Goal: Transaction & Acquisition: Purchase product/service

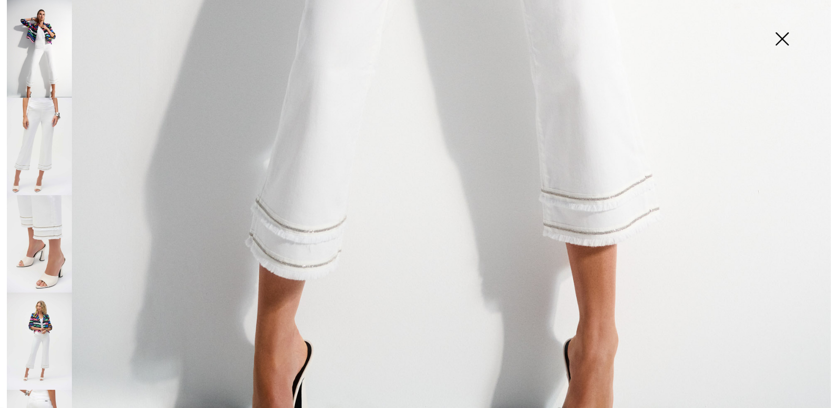
click at [53, 226] on img at bounding box center [39, 243] width 65 height 97
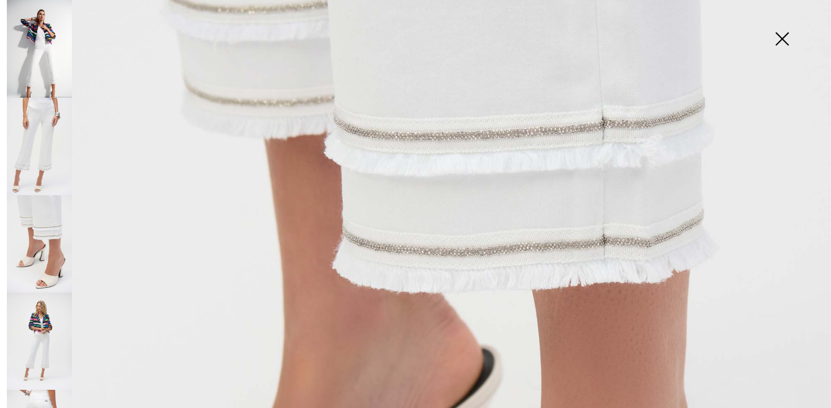
scroll to position [294, 0]
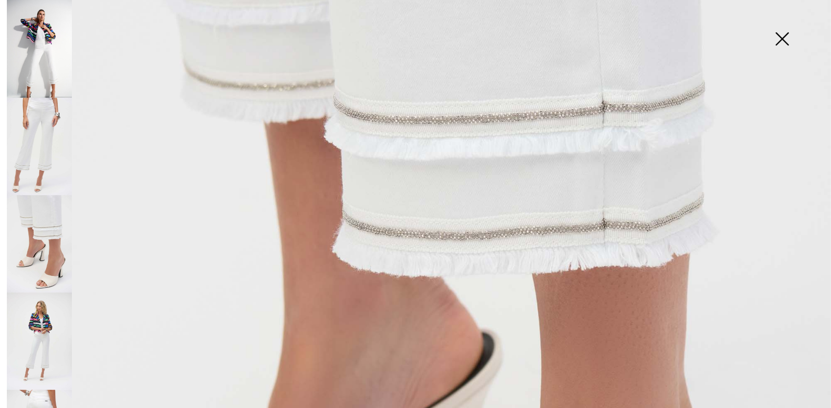
click at [28, 161] on img at bounding box center [39, 146] width 65 height 97
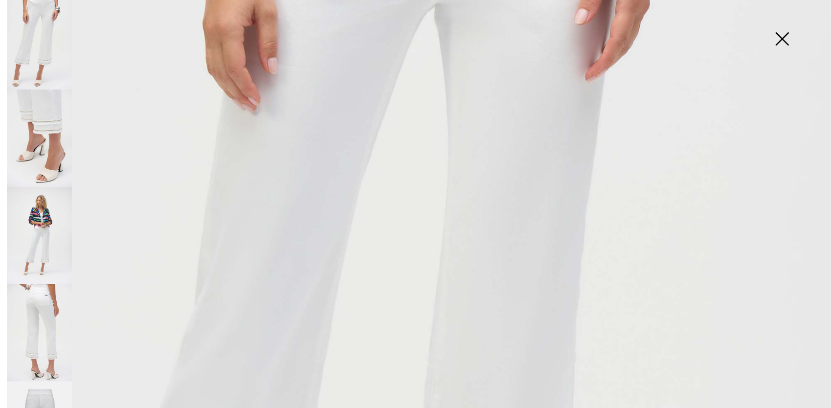
scroll to position [196, 0]
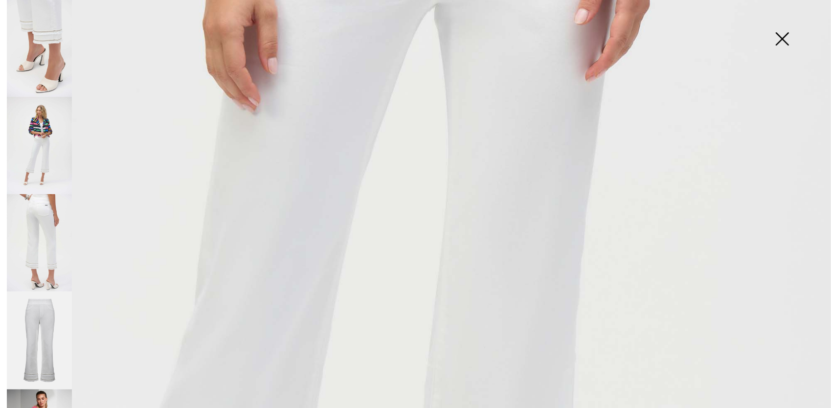
click at [40, 239] on img at bounding box center [39, 242] width 65 height 97
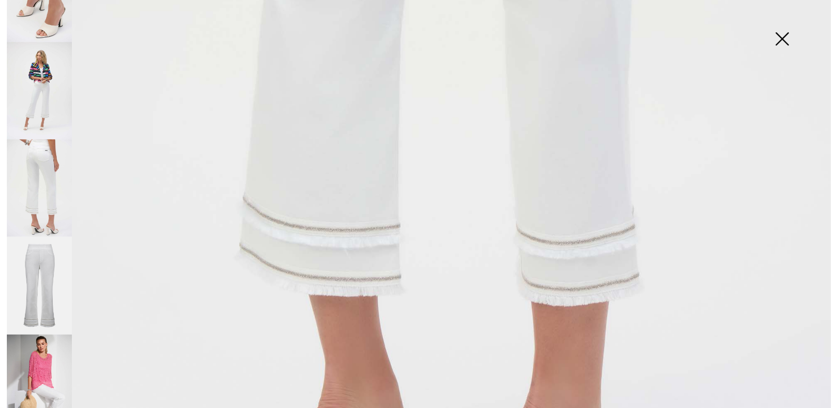
scroll to position [734, 0]
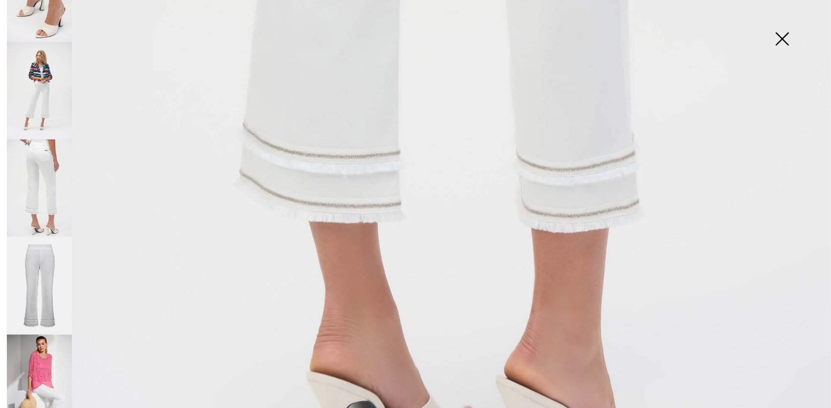
click at [783, 40] on img at bounding box center [782, 40] width 49 height 50
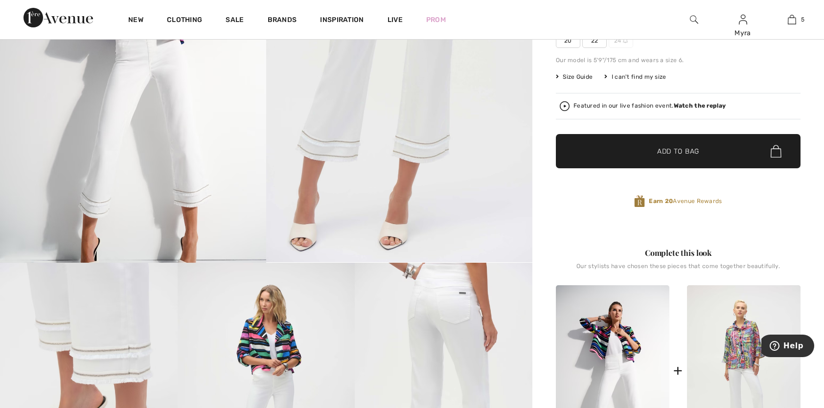
scroll to position [49, 0]
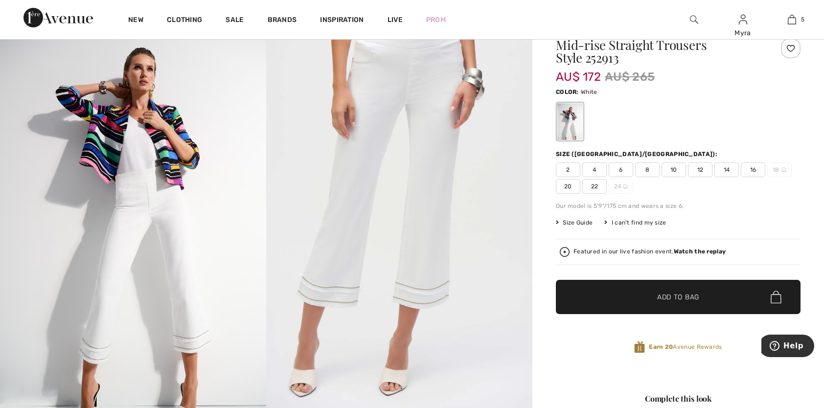
click at [731, 170] on span "14" at bounding box center [726, 169] width 24 height 15
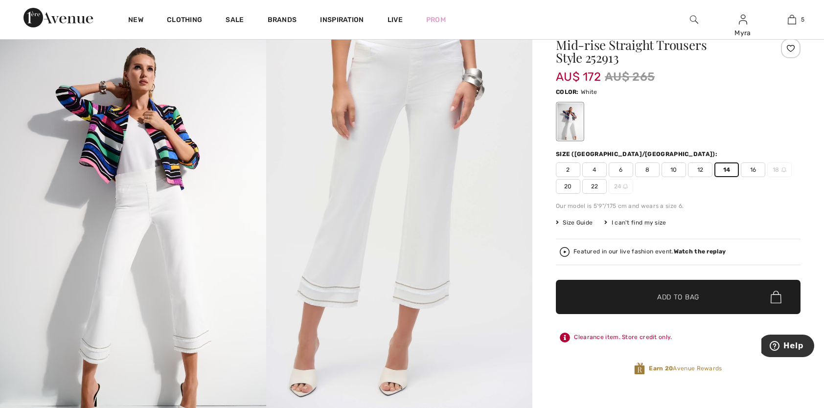
click at [674, 292] on span "Add to Bag" at bounding box center [678, 297] width 42 height 10
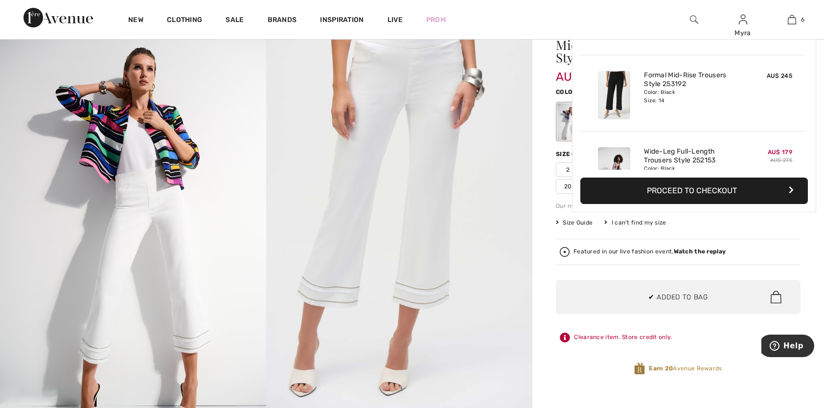
scroll to position [335, 0]
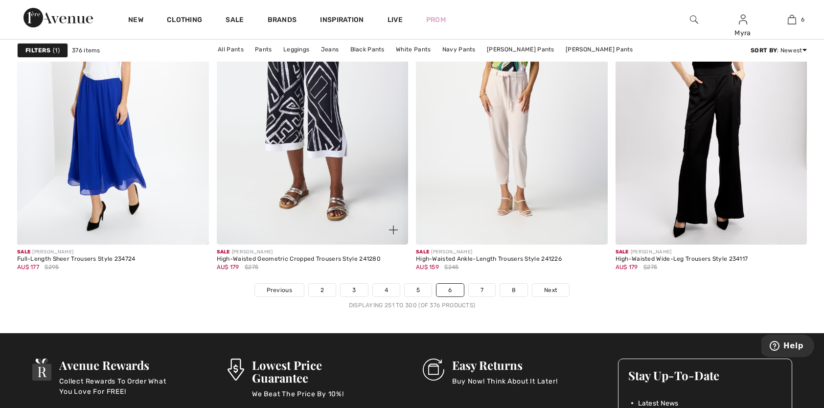
scroll to position [4892, 0]
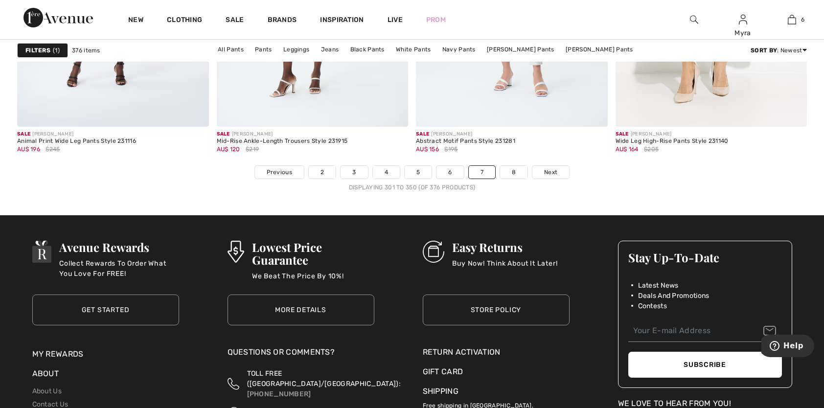
scroll to position [4990, 0]
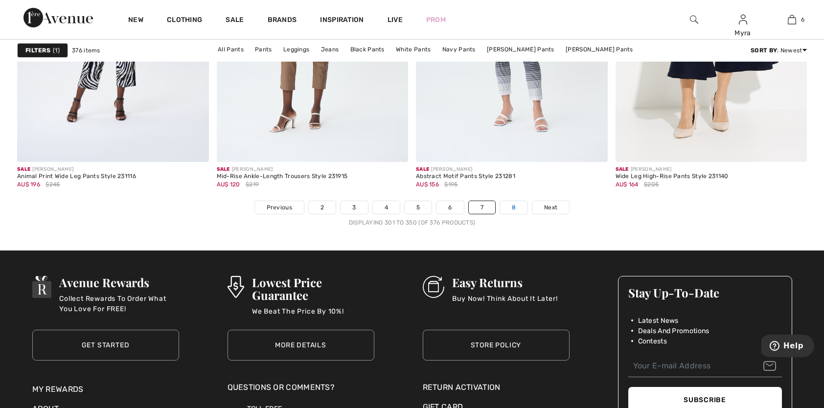
click at [511, 205] on link "8" at bounding box center [513, 207] width 27 height 13
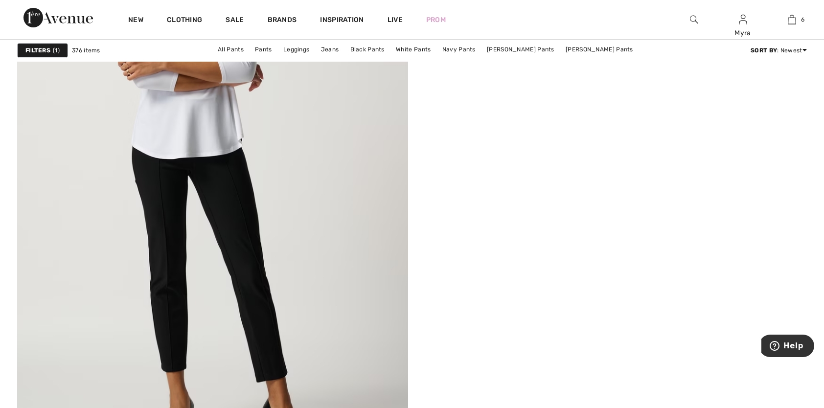
scroll to position [3082, 0]
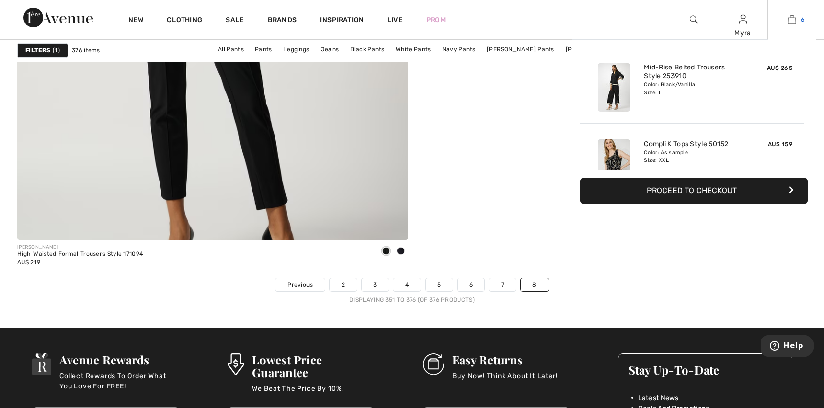
click at [792, 23] on img at bounding box center [792, 20] width 8 height 12
click at [619, 93] on img at bounding box center [614, 87] width 32 height 48
click at [658, 74] on link "Mid-Rise Belted Trousers Style 253910" at bounding box center [692, 72] width 96 height 18
